Goal: Task Accomplishment & Management: Use online tool/utility

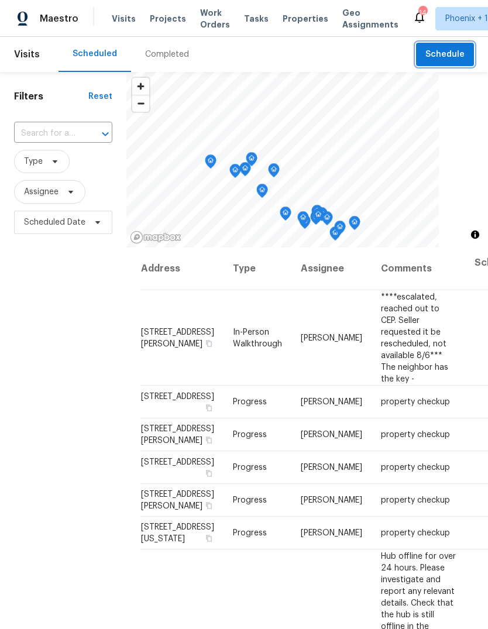
click at [453, 52] on span "Schedule" at bounding box center [445, 54] width 39 height 15
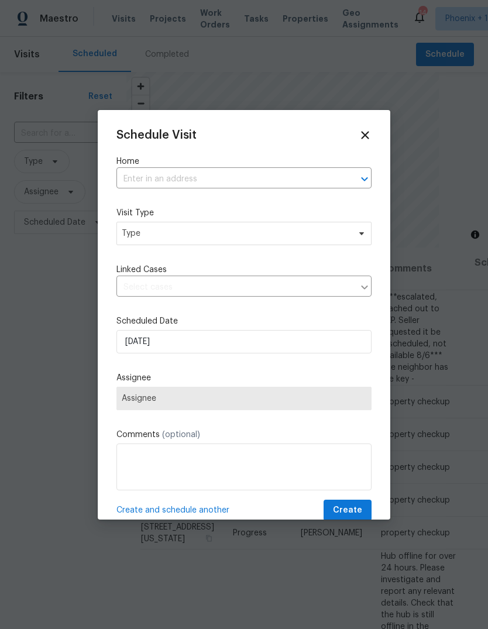
click at [202, 179] on input "text" at bounding box center [227, 179] width 222 height 18
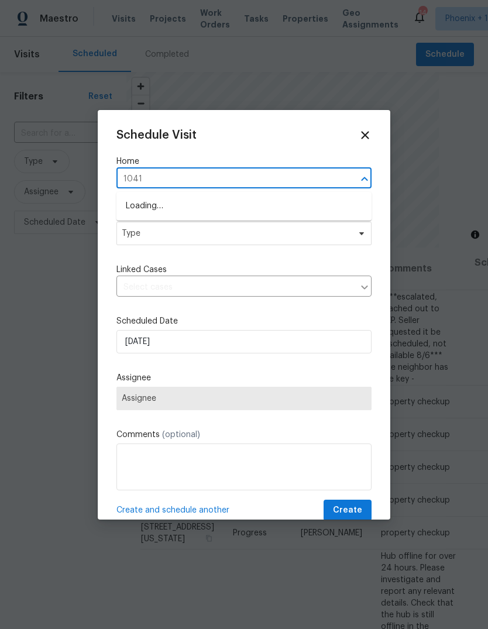
type input "10414"
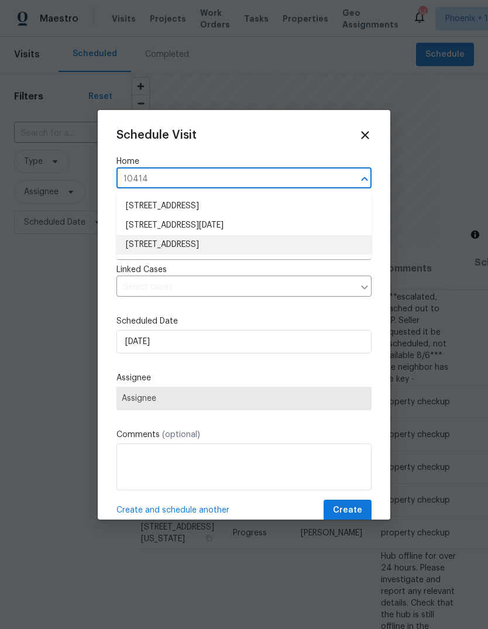
click at [255, 241] on li "10414 W Sun City Blvd, Sun City, AZ 85351" at bounding box center [243, 244] width 255 height 19
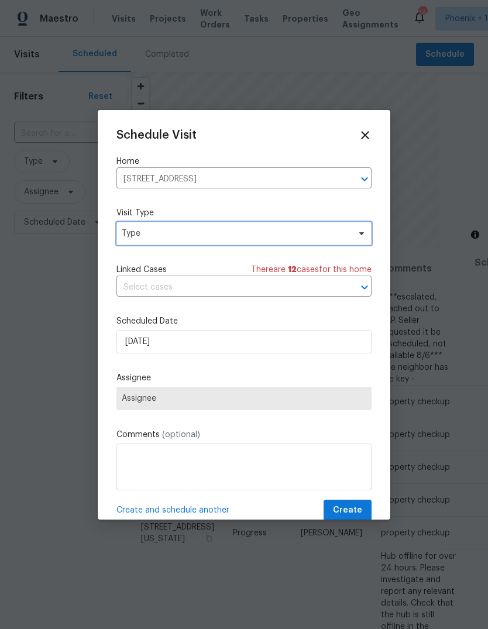
click at [183, 241] on span "Type" at bounding box center [243, 233] width 255 height 23
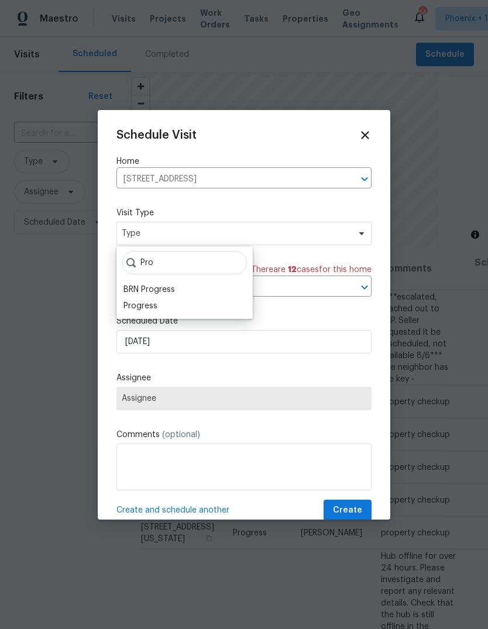
type input "Pro"
click at [150, 310] on div "Progress" at bounding box center [141, 306] width 34 height 12
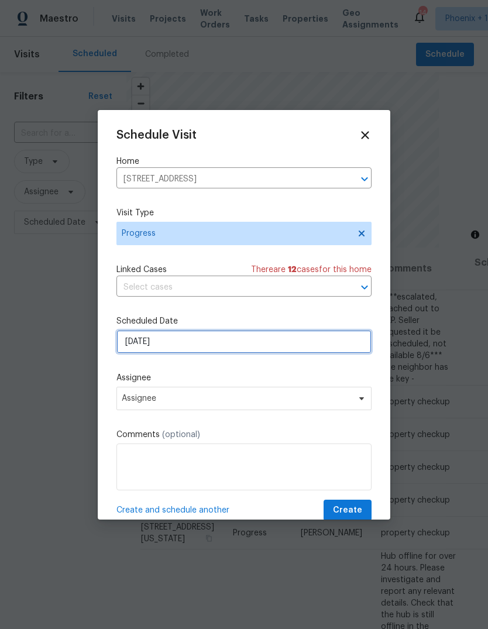
click at [184, 342] on input "8/14/2025" at bounding box center [243, 341] width 255 height 23
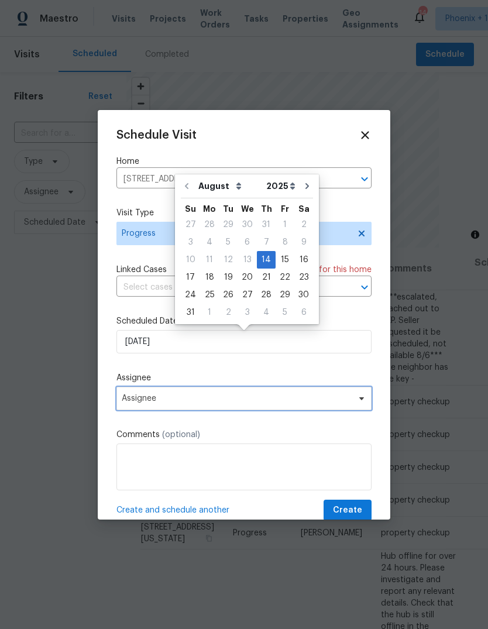
click at [199, 400] on span "Assignee" at bounding box center [236, 398] width 229 height 9
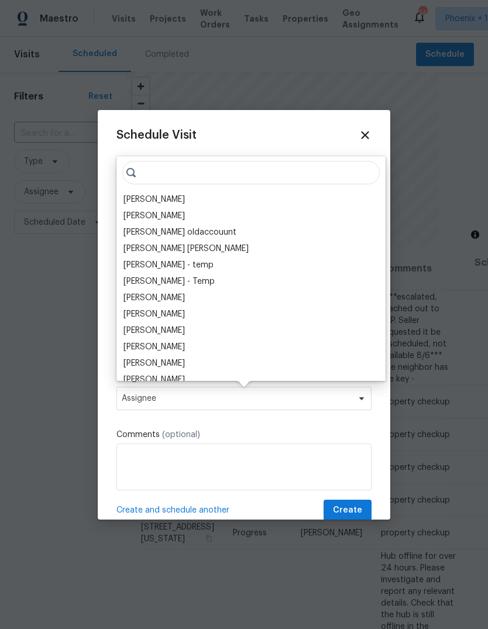
click at [149, 205] on div "[PERSON_NAME]" at bounding box center [154, 200] width 61 height 12
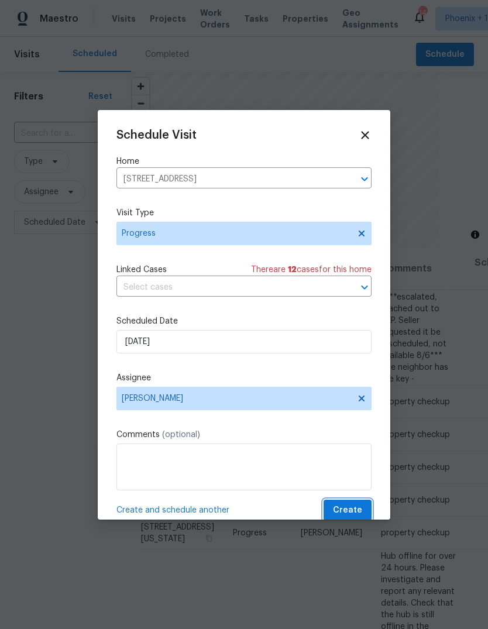
click at [348, 510] on span "Create" at bounding box center [347, 510] width 29 height 15
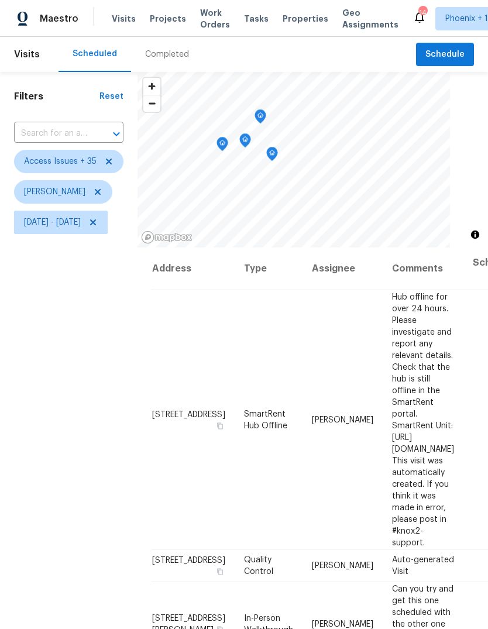
click at [277, 153] on icon "Map marker" at bounding box center [272, 154] width 11 height 13
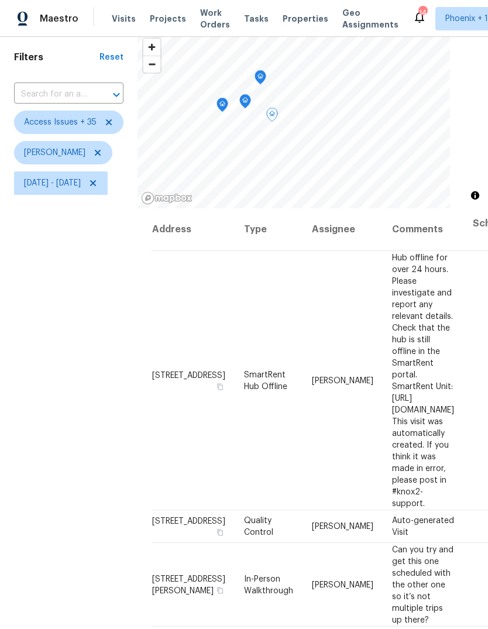
scroll to position [40, 0]
click at [228, 111] on icon "Map marker" at bounding box center [223, 104] width 12 height 15
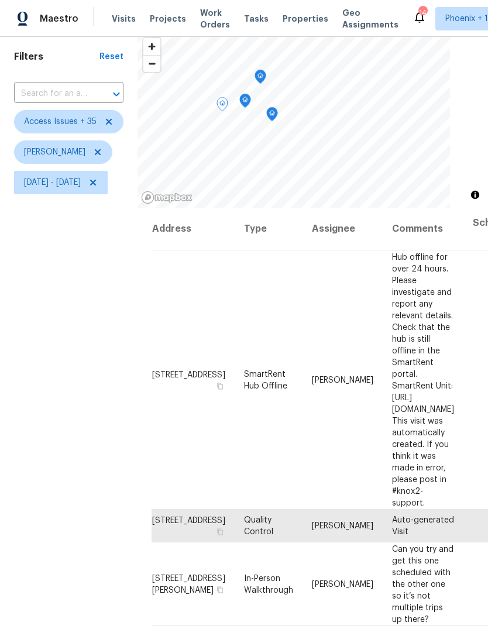
click at [251, 102] on icon "Map marker" at bounding box center [245, 100] width 11 height 13
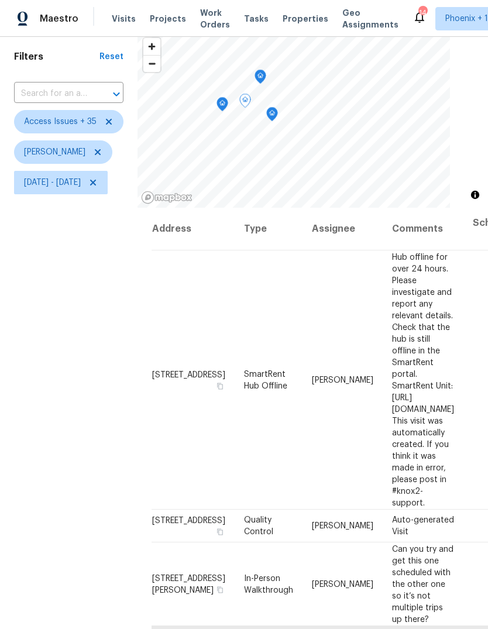
click at [261, 77] on icon "Map marker" at bounding box center [260, 77] width 1 height 2
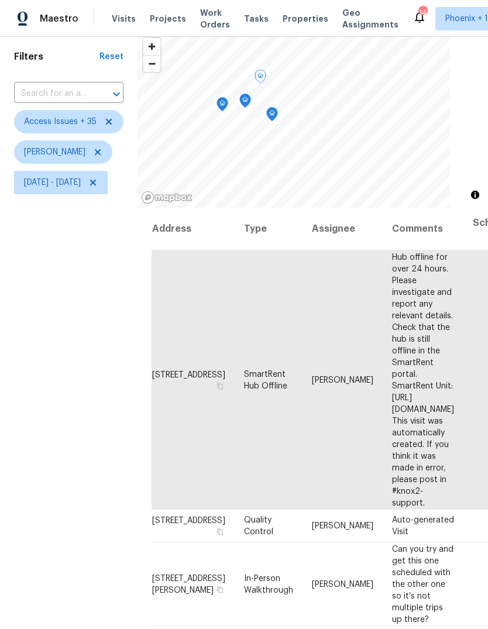
click at [277, 116] on icon "Map marker" at bounding box center [272, 114] width 11 height 13
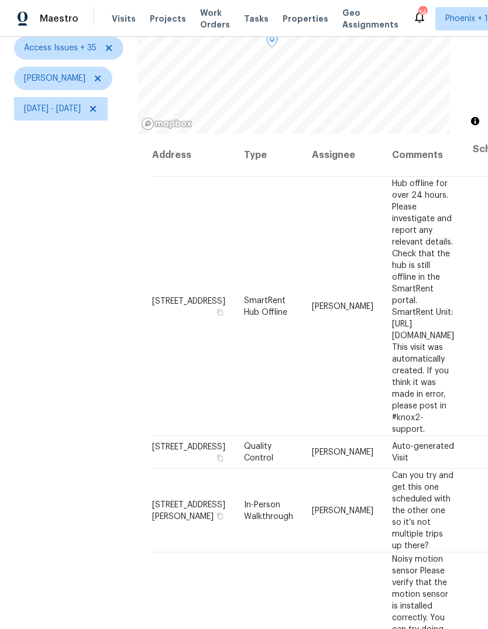
scroll to position [113, 0]
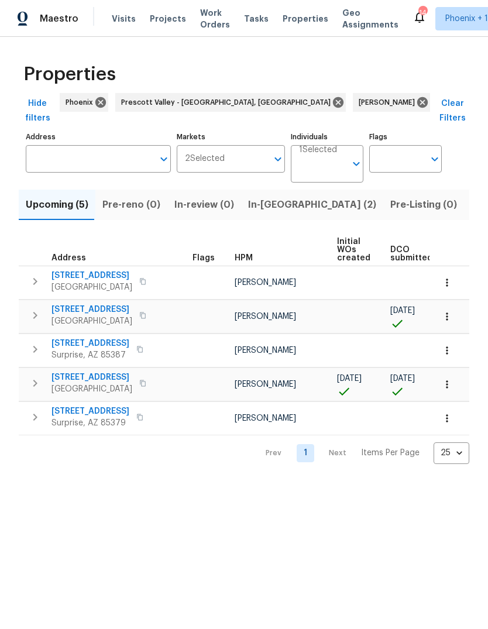
click at [278, 197] on span "In-reno (2)" at bounding box center [312, 205] width 128 height 16
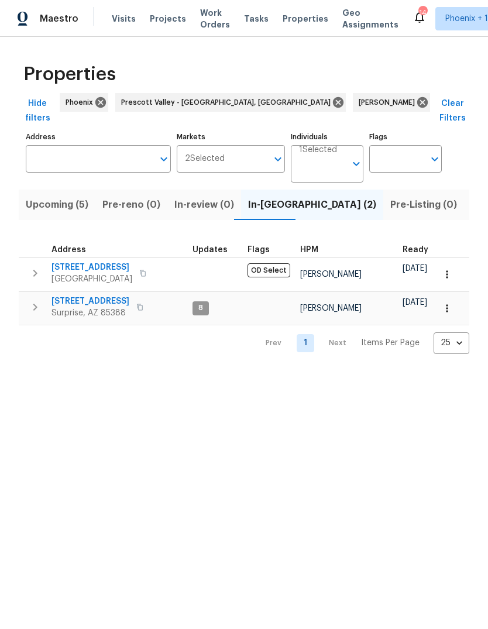
click at [390, 197] on span "Pre-Listing (0)" at bounding box center [423, 205] width 67 height 16
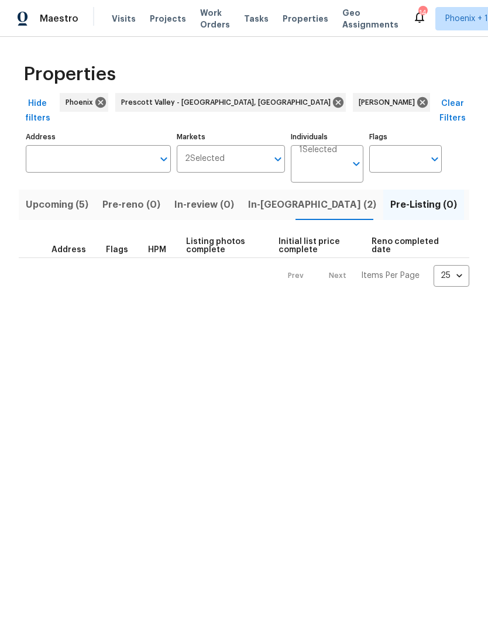
click at [267, 197] on span "In-reno (2)" at bounding box center [312, 205] width 128 height 16
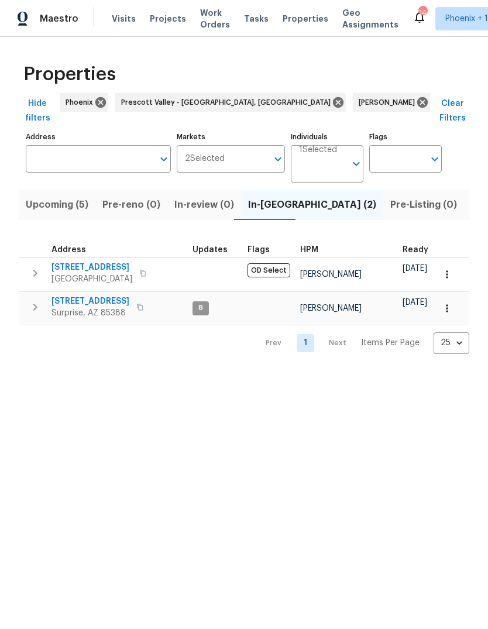
click at [94, 296] on span "[STREET_ADDRESS]" at bounding box center [91, 302] width 78 height 12
click at [40, 300] on icon "button" at bounding box center [35, 307] width 14 height 14
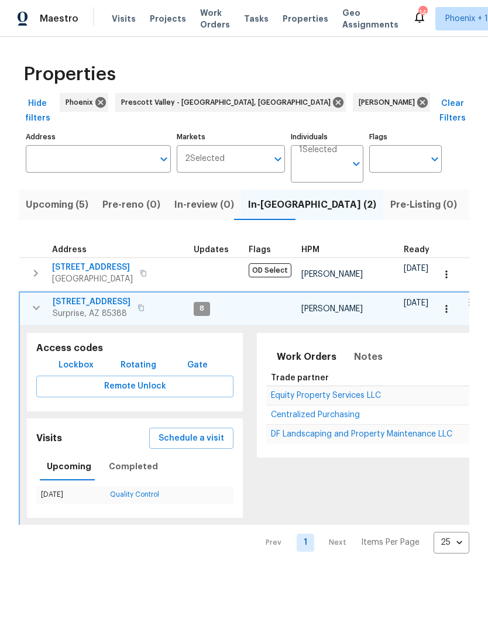
click at [331, 392] on span "Equity Property Services LLC" at bounding box center [326, 396] width 110 height 8
click at [97, 296] on span "[STREET_ADDRESS]" at bounding box center [92, 302] width 78 height 12
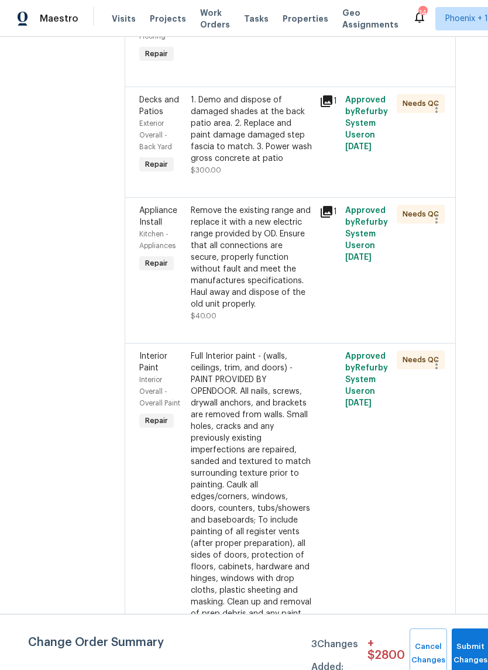
scroll to position [4304, 13]
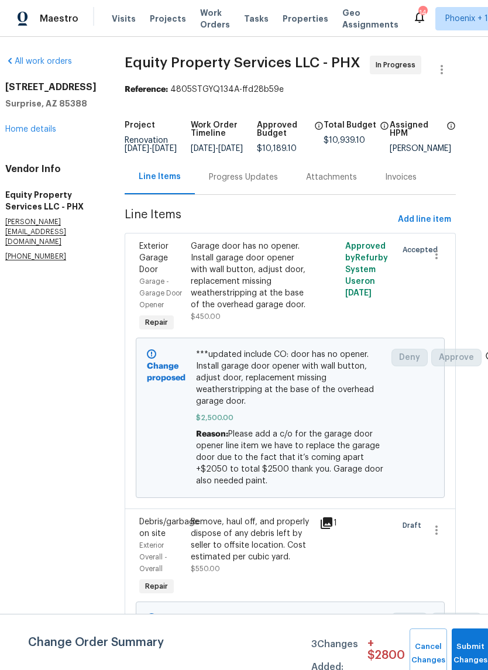
scroll to position [0, 13]
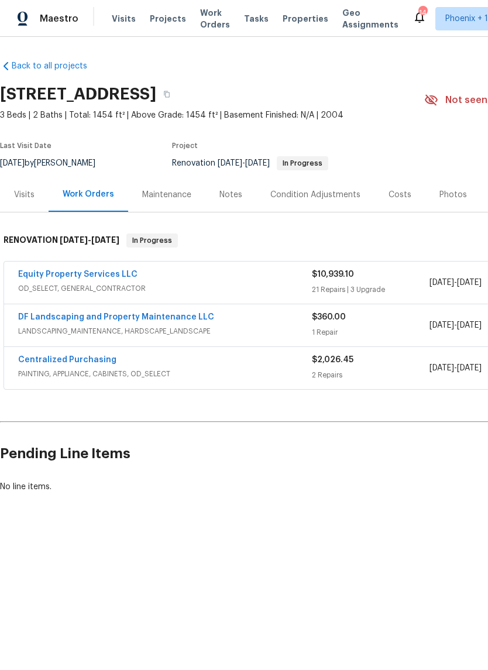
click at [81, 277] on link "Equity Property Services LLC" at bounding box center [77, 274] width 119 height 8
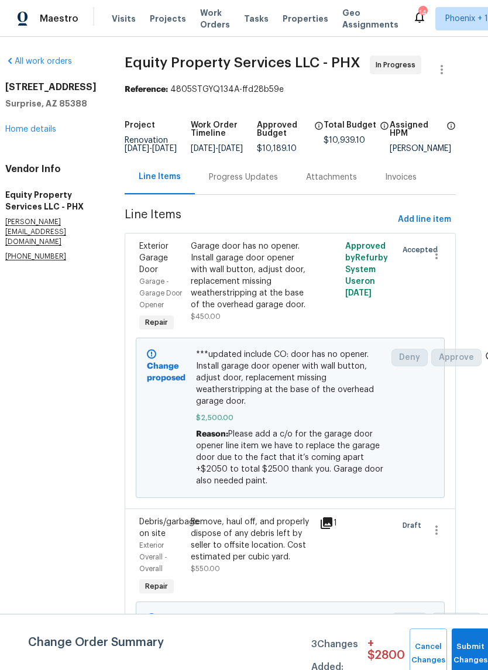
scroll to position [0, 13]
